Goal: Find specific page/section: Find specific page/section

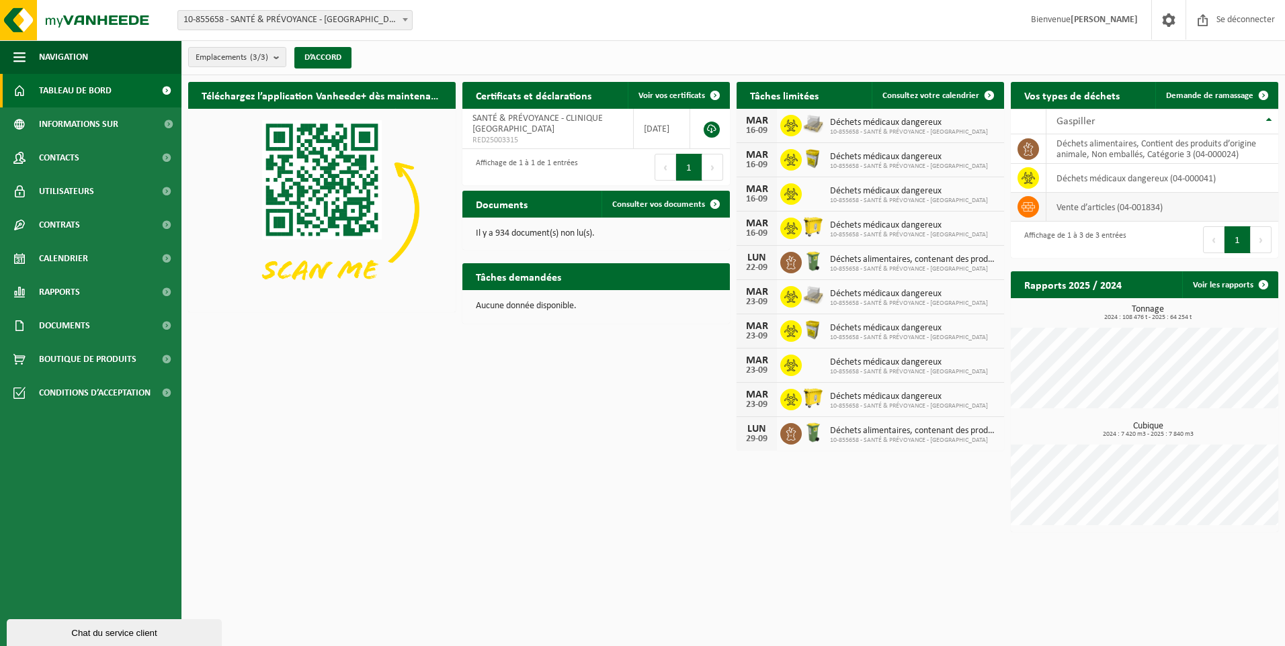
click at [1030, 208] on icon at bounding box center [1027, 206] width 13 height 13
click at [1116, 206] on td "Vente d’articles (04-001834)" at bounding box center [1162, 207] width 232 height 29
click at [1027, 206] on icon at bounding box center [1027, 206] width 13 height 13
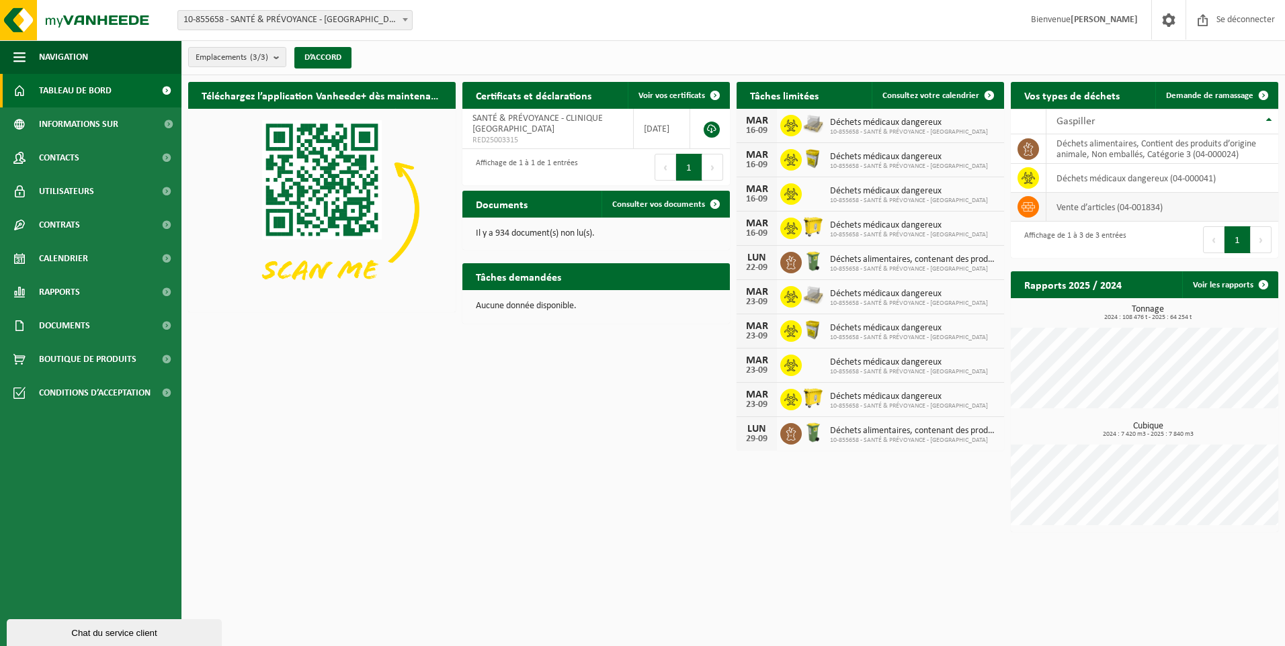
click at [1027, 206] on icon at bounding box center [1027, 206] width 13 height 13
click at [69, 228] on span "Contrats" at bounding box center [59, 225] width 41 height 34
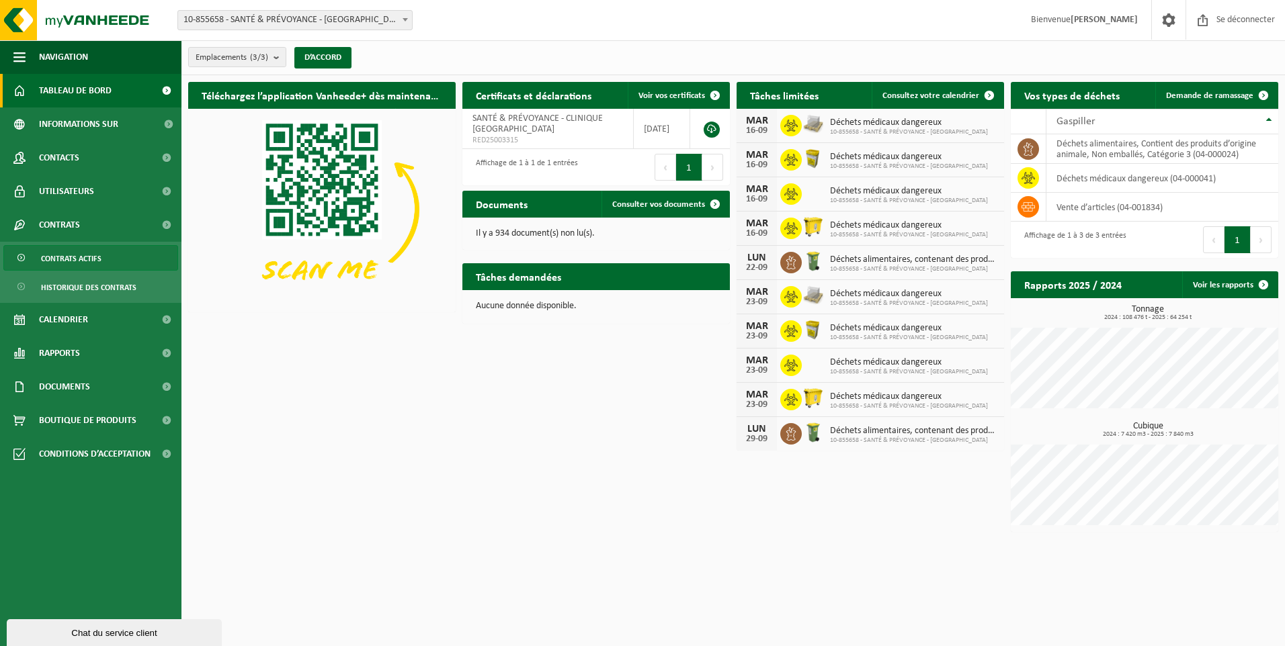
click at [76, 258] on span "Contrats actifs" at bounding box center [71, 259] width 60 height 26
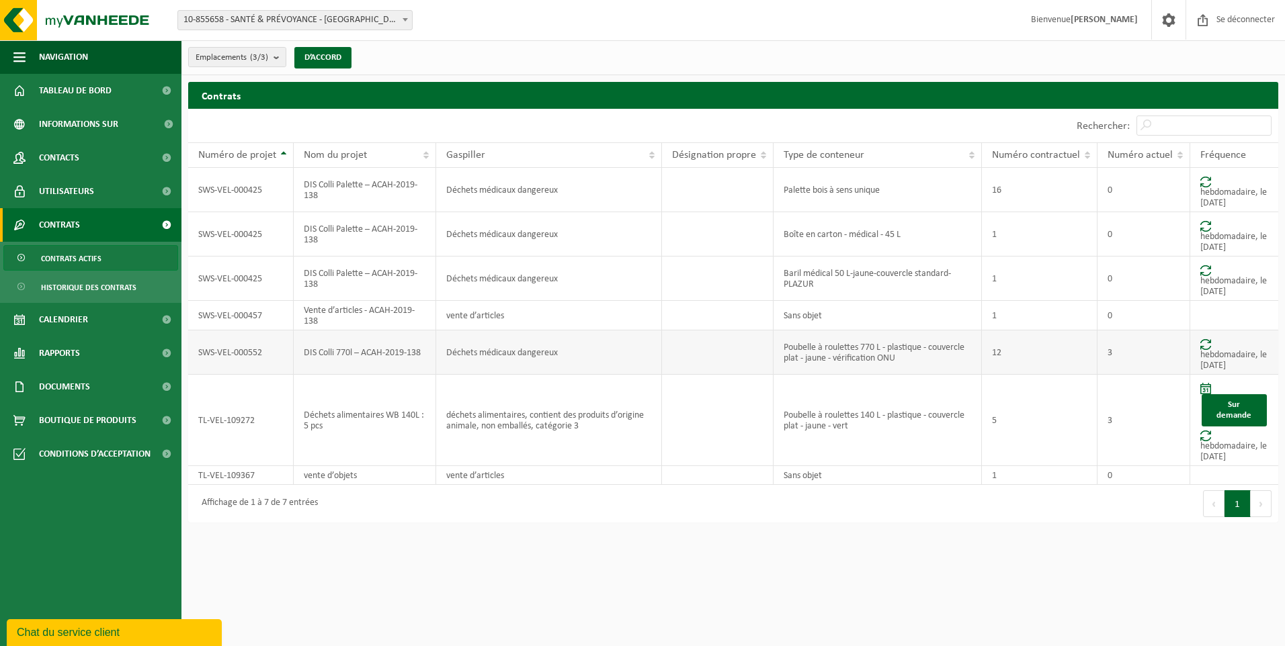
click at [302, 356] on td "DIS Colli 770l – ACAH-2019-138" at bounding box center [365, 353] width 142 height 44
click at [79, 290] on span "Historique des contrats" at bounding box center [88, 288] width 95 height 26
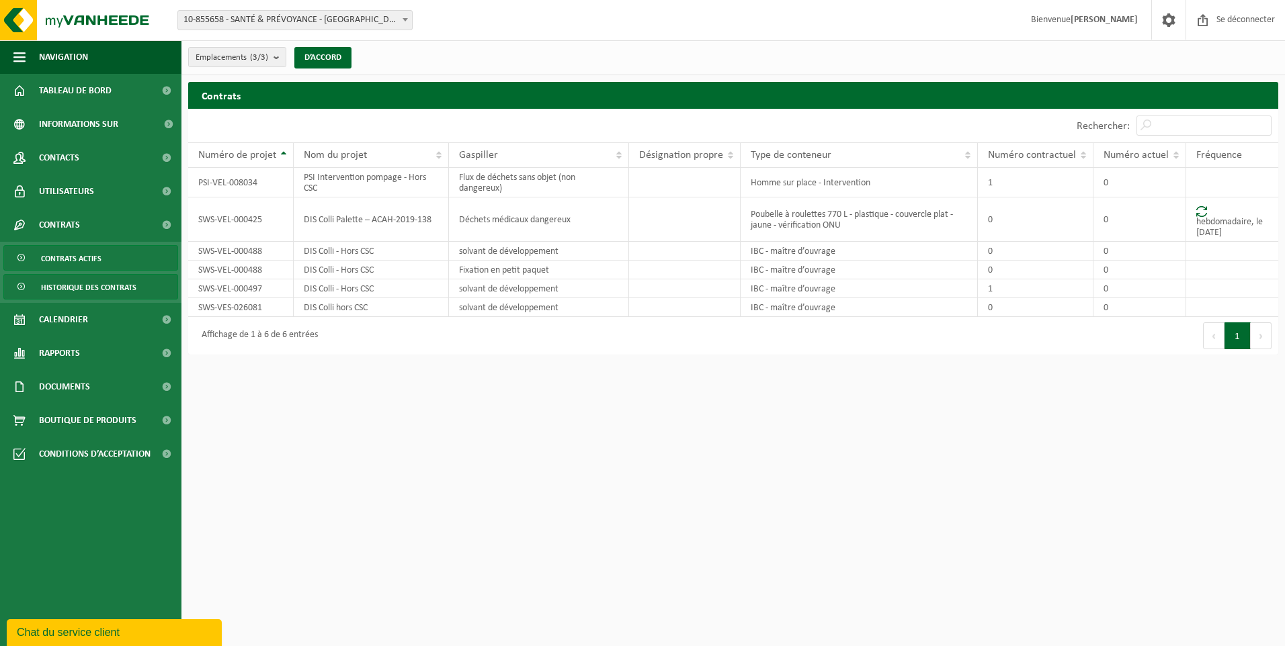
click at [81, 260] on span "Contrats actifs" at bounding box center [71, 259] width 60 height 26
